Goal: Use online tool/utility

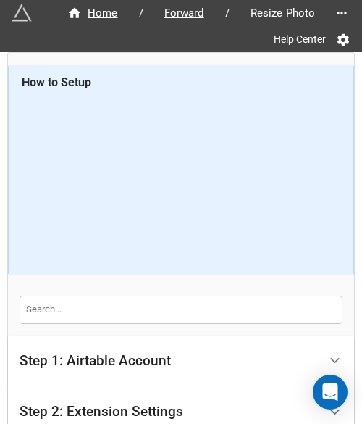
scroll to position [186, 0]
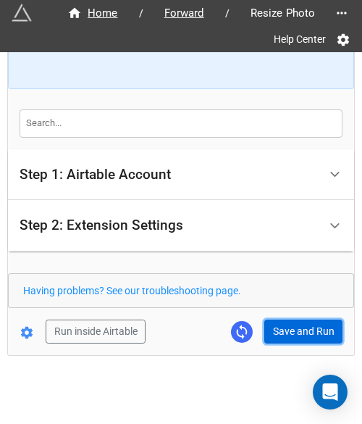
click at [280, 327] on button "Save and Run" at bounding box center [303, 332] width 78 height 25
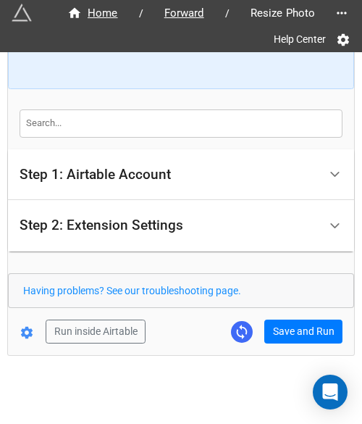
click at [291, 343] on div "Home / Forward / Resize Photo Help Center How to Setup Step 1: Airtable Account…" at bounding box center [181, 111] width 346 height 488
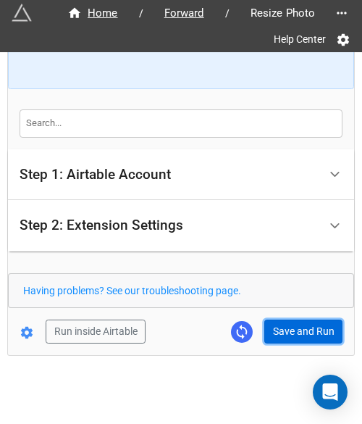
click at [299, 335] on button "Save and Run" at bounding box center [303, 332] width 78 height 25
drag, startPoint x: 286, startPoint y: 324, endPoint x: 296, endPoint y: 322, distance: 10.2
click at [286, 324] on button "Save and Run" at bounding box center [303, 332] width 78 height 25
drag, startPoint x: 300, startPoint y: 333, endPoint x: 307, endPoint y: 330, distance: 7.6
click at [300, 333] on button "Save and Run" at bounding box center [303, 332] width 78 height 25
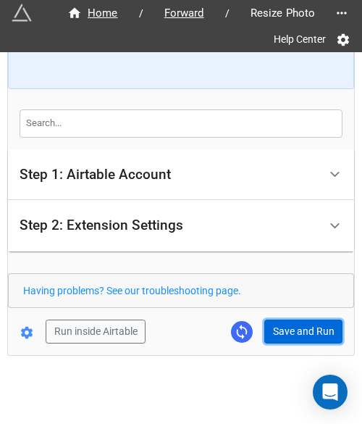
click at [284, 327] on button "Save and Run" at bounding box center [303, 332] width 78 height 25
click at [299, 338] on button "Save and Run" at bounding box center [303, 332] width 78 height 25
click at [264, 320] on button "Save and Run" at bounding box center [303, 332] width 78 height 25
click at [284, 332] on button "Save and Run" at bounding box center [303, 332] width 78 height 25
click at [306, 328] on button "Save and Run" at bounding box center [303, 332] width 78 height 25
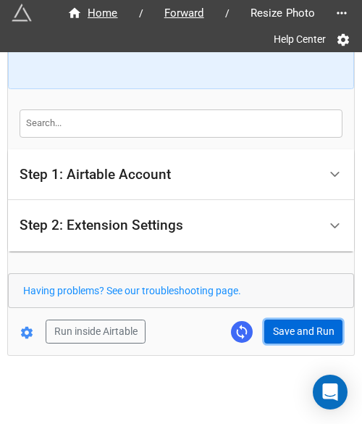
click at [299, 332] on button "Save and Run" at bounding box center [303, 332] width 78 height 25
click at [286, 331] on button "Save and Run" at bounding box center [303, 332] width 78 height 25
click at [284, 325] on button "Save and Run" at bounding box center [303, 332] width 78 height 25
click at [301, 326] on button "Save and Run" at bounding box center [303, 332] width 78 height 25
click at [303, 320] on button "Save and Run" at bounding box center [303, 332] width 78 height 25
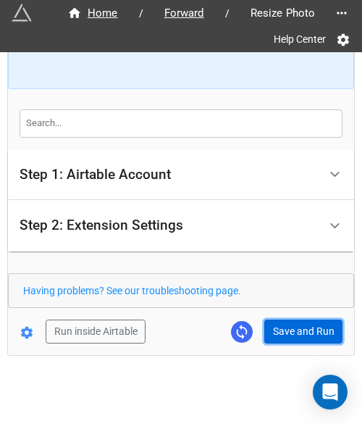
click at [291, 336] on button "Save and Run" at bounding box center [303, 332] width 78 height 25
click at [281, 321] on button "Save and Run" at bounding box center [303, 332] width 78 height 25
click at [264, 326] on button "Save and Run" at bounding box center [303, 332] width 78 height 25
click at [293, 330] on button "Save and Run" at bounding box center [303, 332] width 78 height 25
click at [291, 341] on button "Save and Run" at bounding box center [303, 332] width 78 height 25
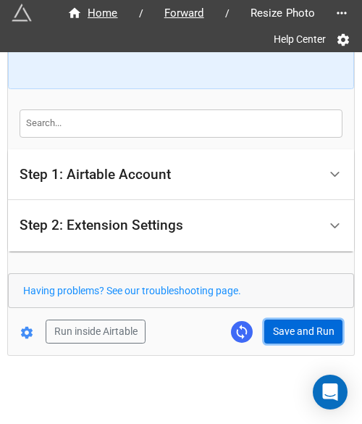
click at [300, 320] on button "Save and Run" at bounding box center [303, 332] width 78 height 25
click at [301, 327] on button "Save and Run" at bounding box center [303, 332] width 78 height 25
click at [293, 327] on button "Save and Run" at bounding box center [303, 332] width 78 height 25
click at [296, 324] on button "Save and Run" at bounding box center [303, 332] width 78 height 25
click at [288, 328] on button "Save and Run" at bounding box center [303, 332] width 78 height 25
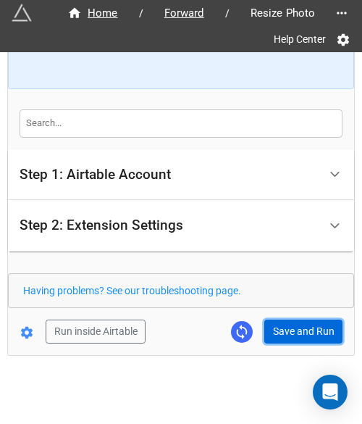
click at [304, 338] on button "Save and Run" at bounding box center [303, 332] width 78 height 25
click at [283, 332] on button "Save and Run" at bounding box center [303, 332] width 78 height 25
click at [283, 328] on button "Save and Run" at bounding box center [303, 332] width 78 height 25
click at [298, 333] on button "Save and Run" at bounding box center [303, 332] width 78 height 25
click at [301, 322] on button "Save and Run" at bounding box center [303, 332] width 78 height 25
